Goal: Task Accomplishment & Management: Manage account settings

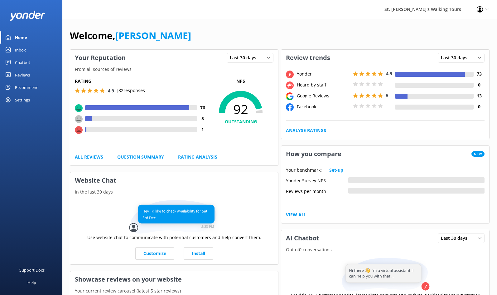
click at [20, 76] on div "Reviews" at bounding box center [22, 75] width 15 height 12
